Goal: Complete application form

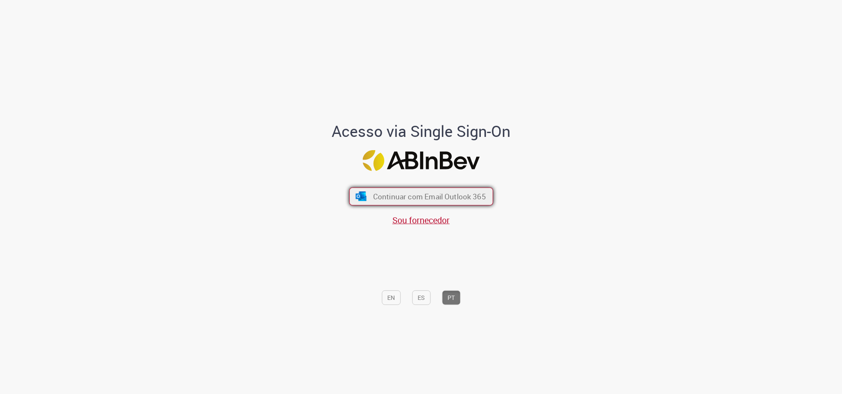
click at [400, 188] on button "Continuar com Email Outlook 365" at bounding box center [421, 197] width 144 height 18
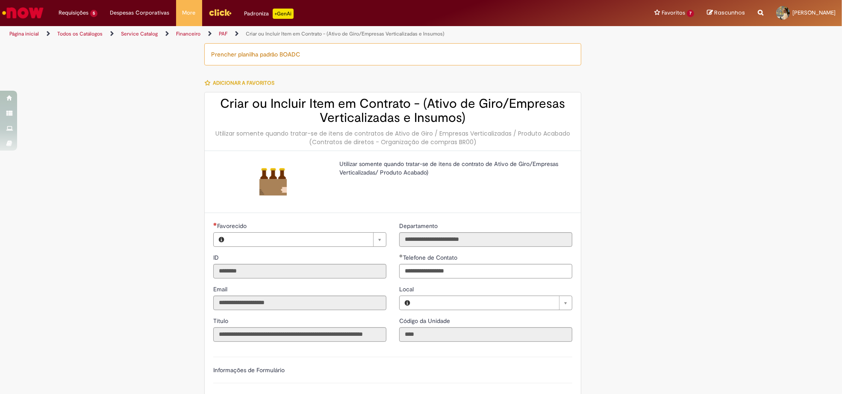
type input "**********"
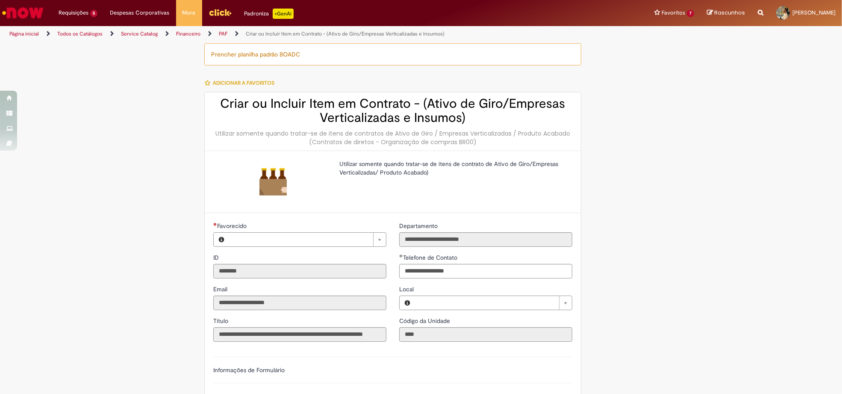
type input "**********"
